Goal: Use online tool/utility: Use online tool/utility

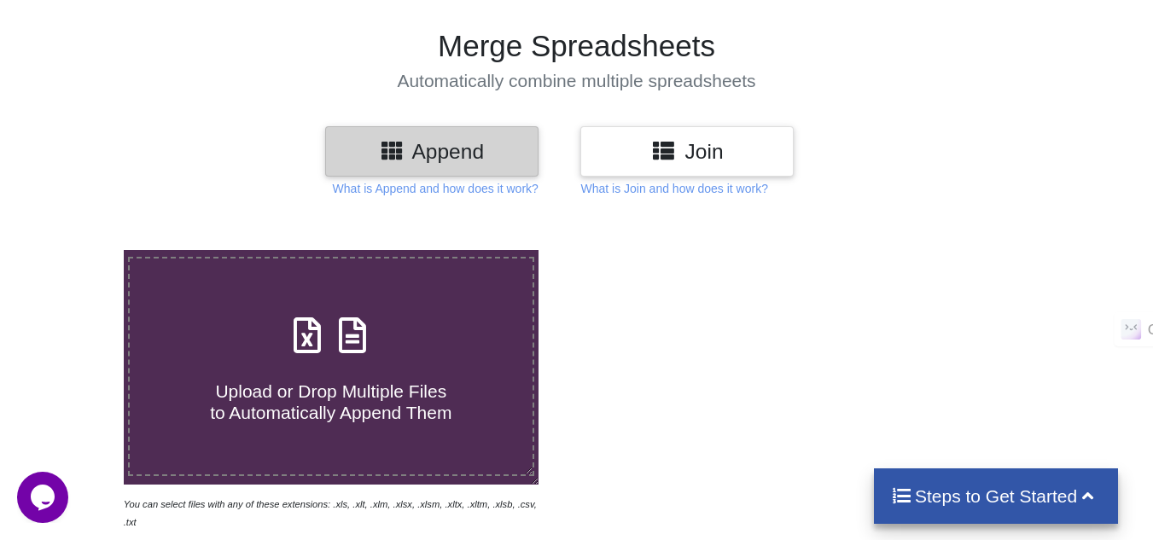
scroll to position [102, 0]
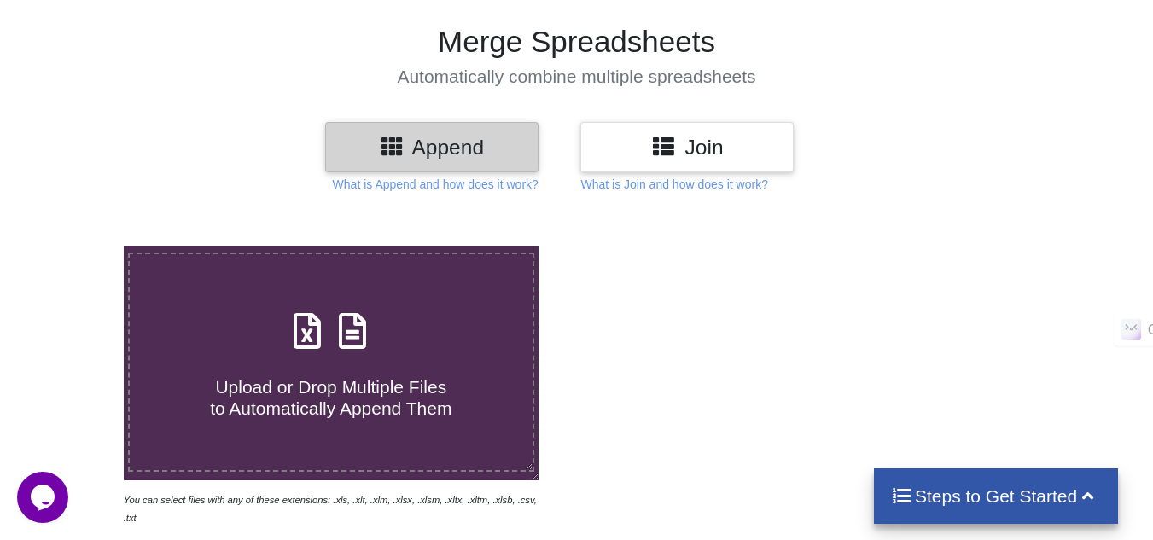
click at [308, 341] on icon at bounding box center [307, 323] width 43 height 36
click at [77, 246] on input "Upload or Drop Multiple Files to Automatically Append Them" at bounding box center [77, 246] width 0 height 0
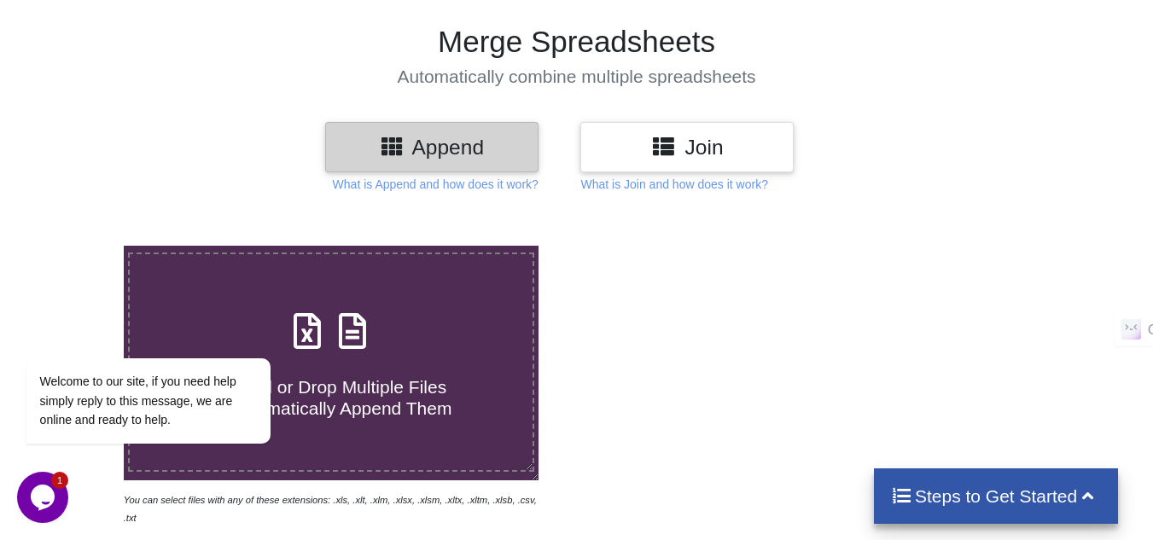
type input "C:\fakepath\MUNDRA PLANT ASSETS DETAILS 06082025.xls"
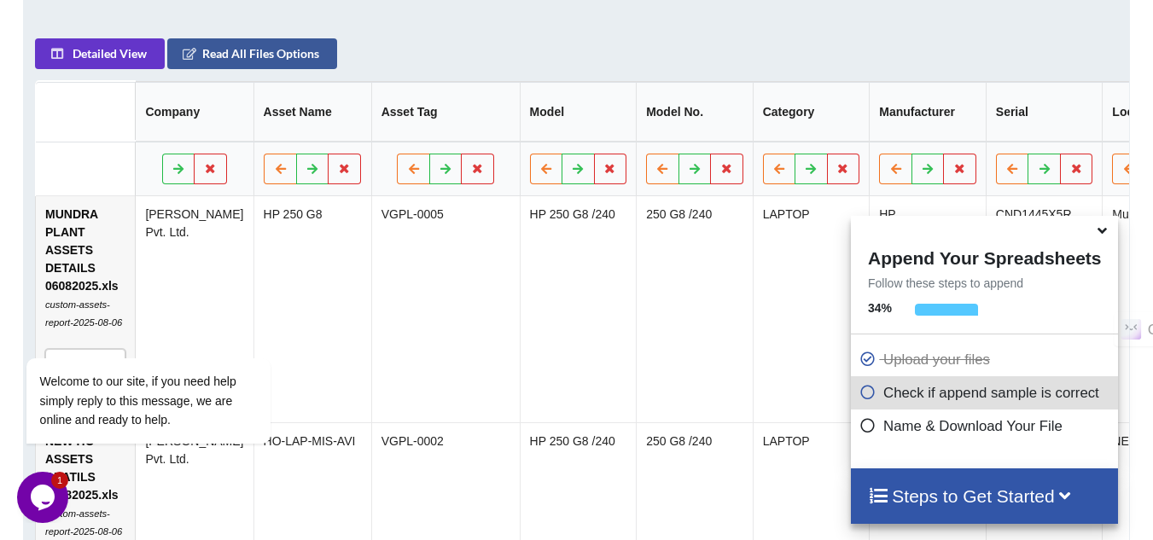
scroll to position [823, 0]
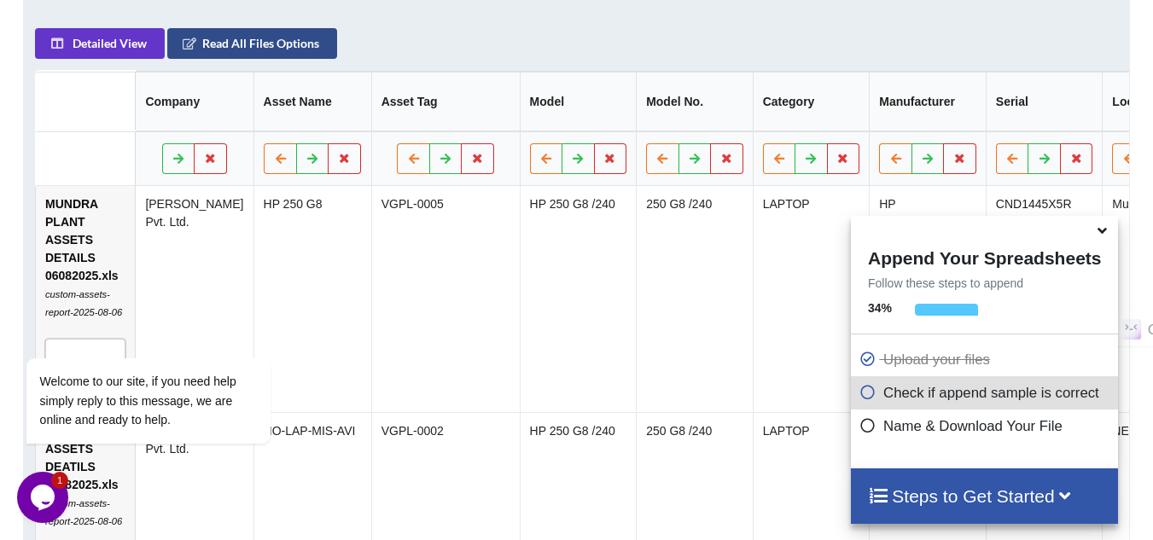
click at [247, 28] on button "Read All Files Options" at bounding box center [252, 43] width 170 height 31
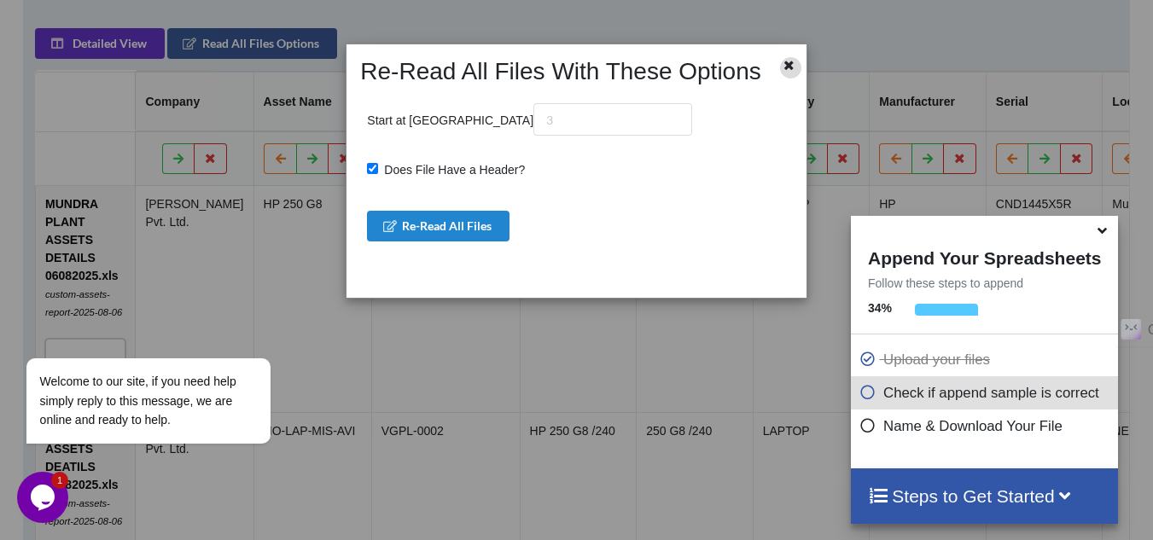
click at [786, 60] on icon at bounding box center [789, 63] width 15 height 12
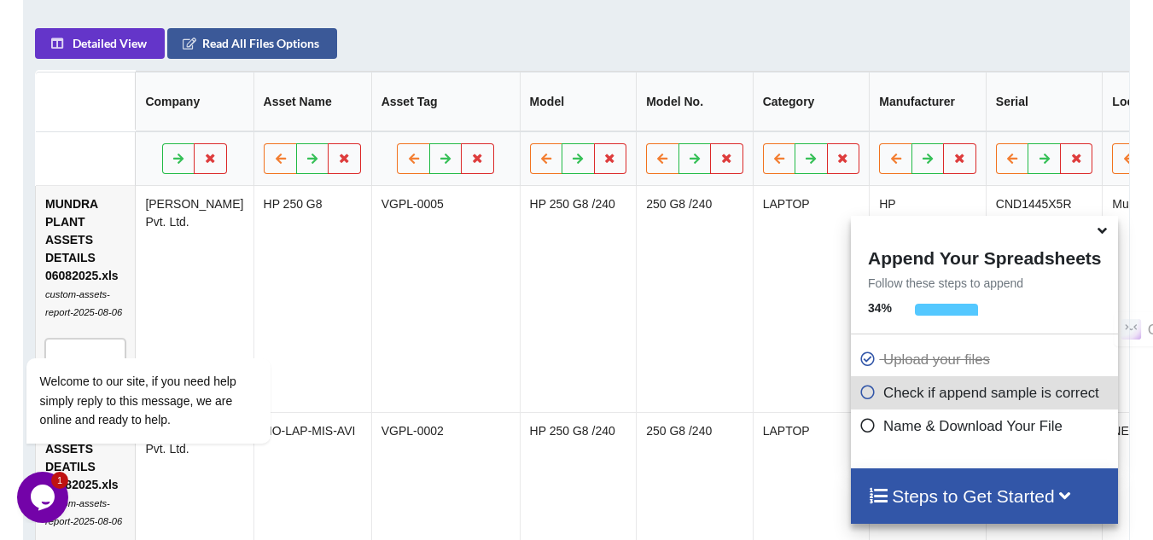
click at [1097, 236] on icon at bounding box center [1102, 227] width 18 height 15
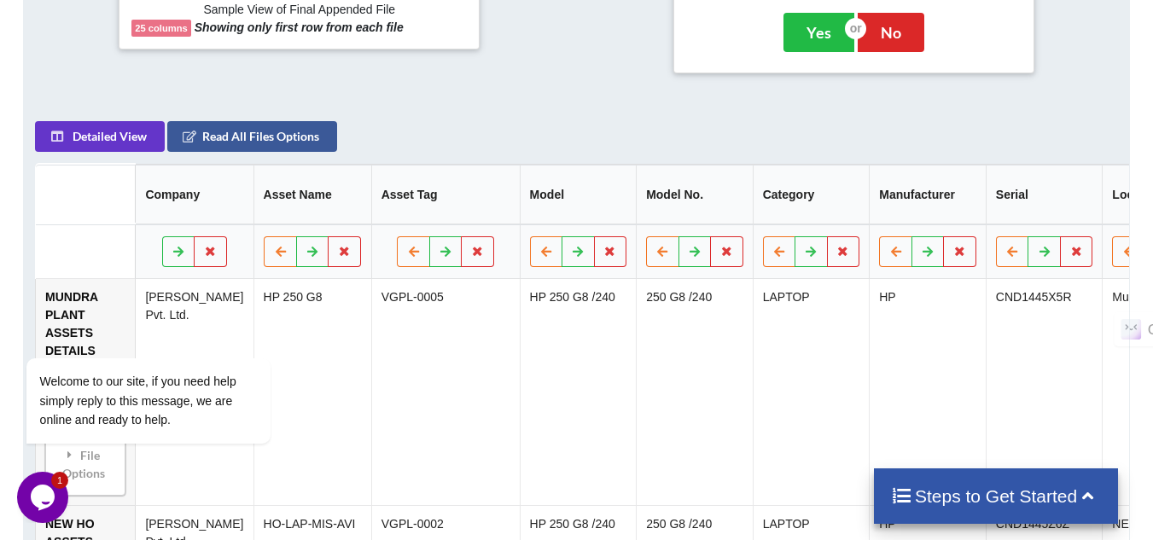
scroll to position [736, 0]
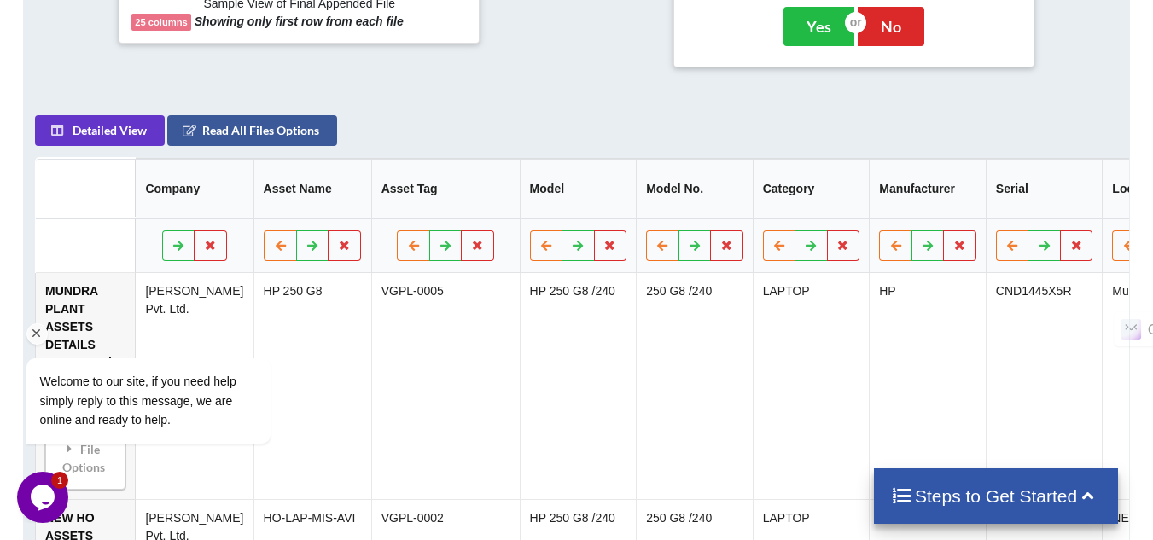
click at [278, 237] on div "Welcome to our site, if you need help simply reply to this message, we are onli…" at bounding box center [170, 330] width 307 height 259
click at [439, 241] on icon at bounding box center [446, 245] width 15 height 10
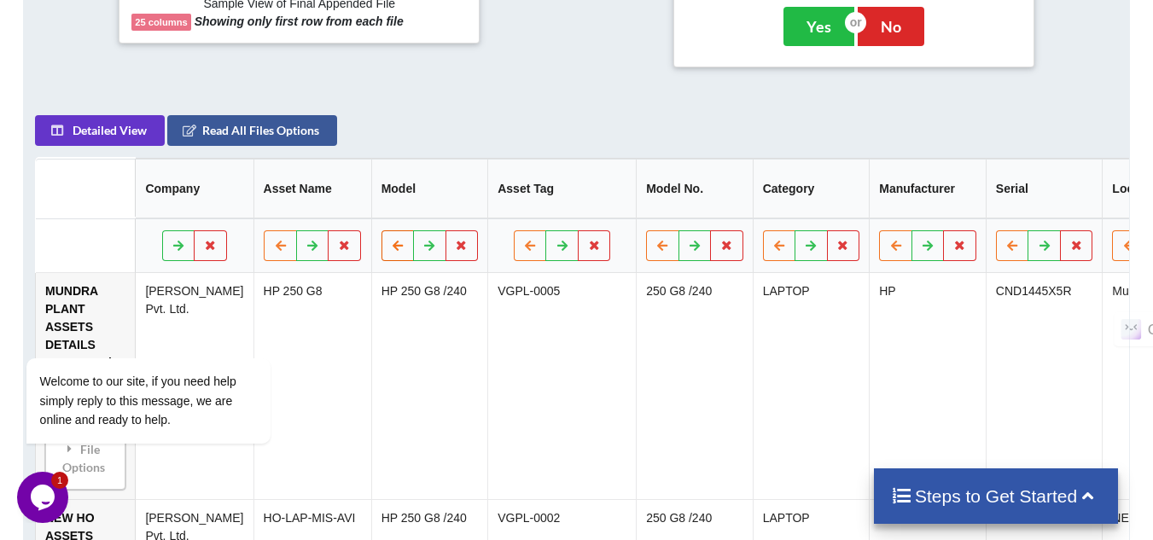
click at [391, 241] on icon at bounding box center [398, 245] width 15 height 10
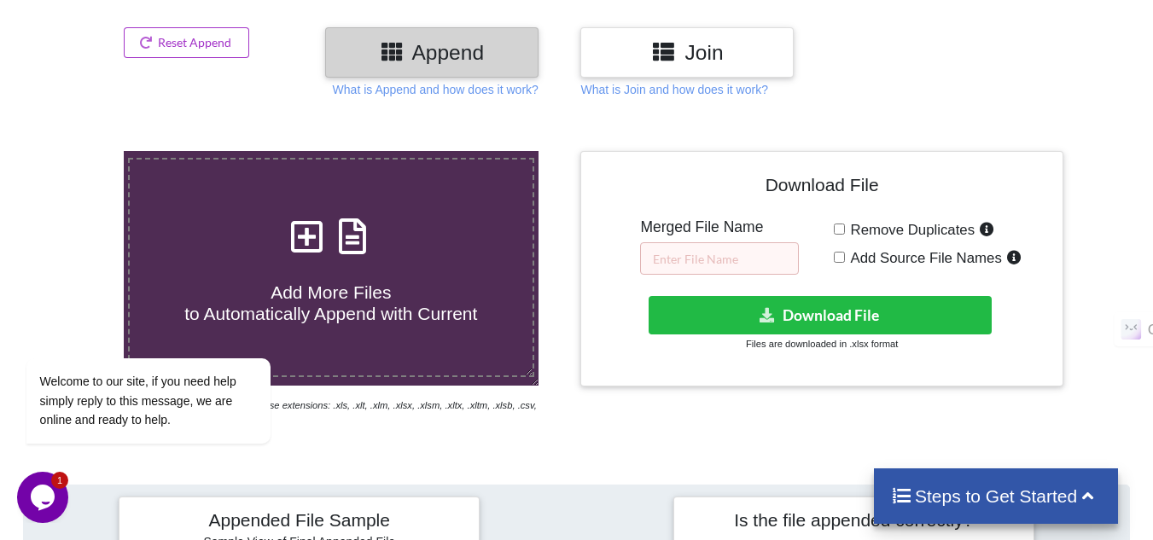
scroll to position [203, 0]
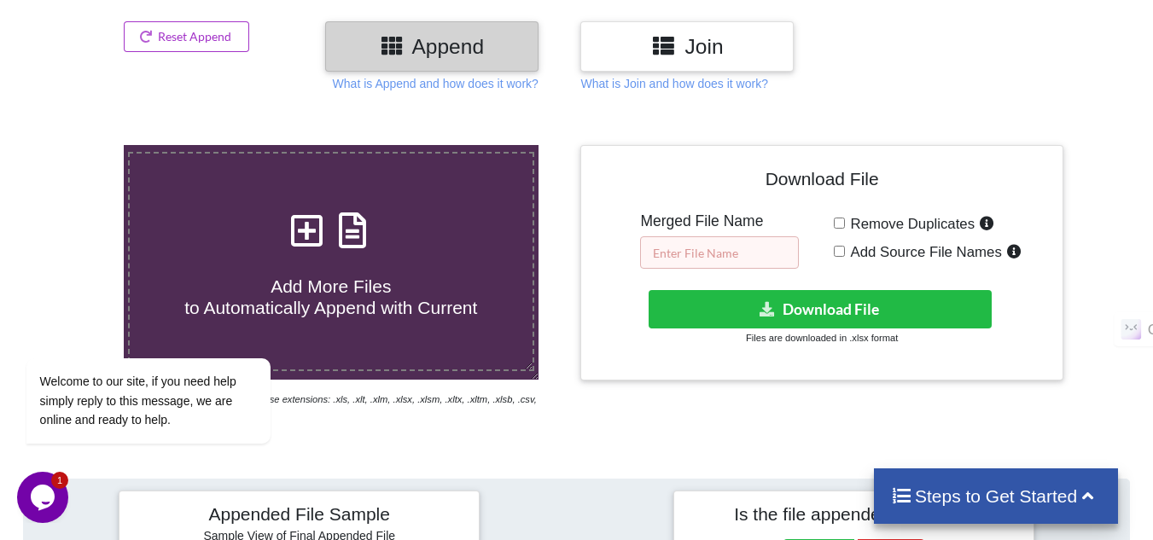
click at [747, 246] on input "text" at bounding box center [719, 252] width 159 height 32
click at [841, 253] on input "Add Source File Names" at bounding box center [839, 251] width 11 height 11
checkbox input "true"
click at [737, 261] on input "text" at bounding box center [719, 252] width 159 height 32
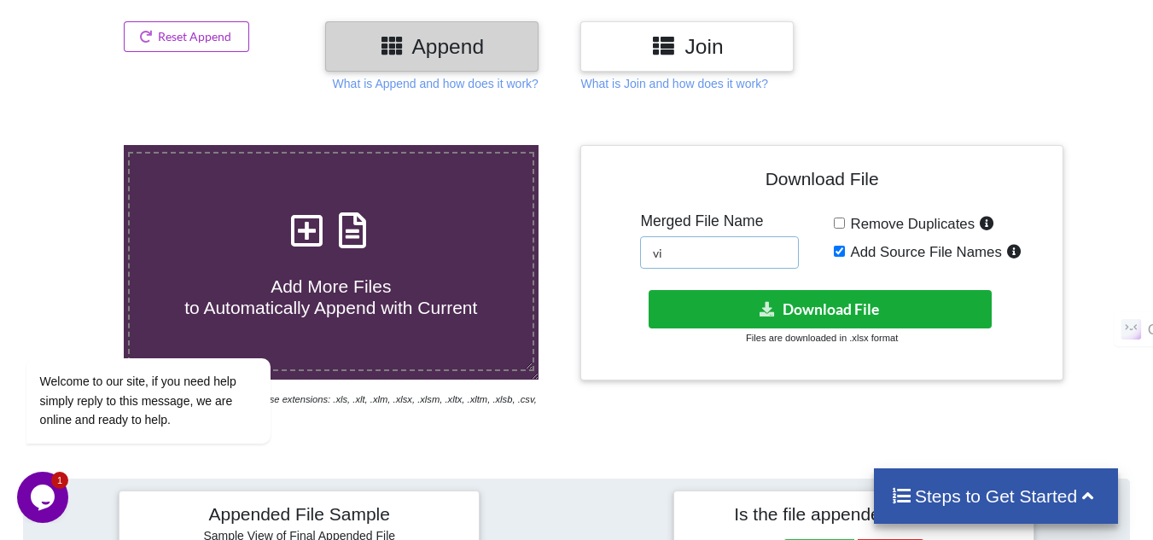
type input "v"
type input "Vishaka"
click at [779, 315] on button "Download File" at bounding box center [820, 309] width 343 height 38
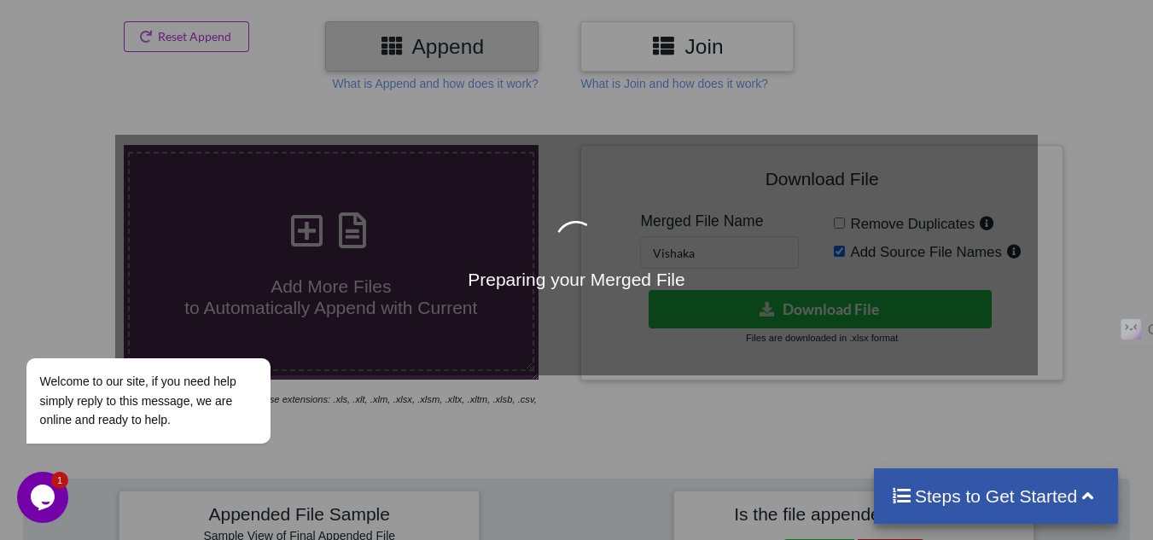
click at [835, 223] on div at bounding box center [576, 245] width 923 height 48
